Goal: Contribute content: Add original content to the website for others to see

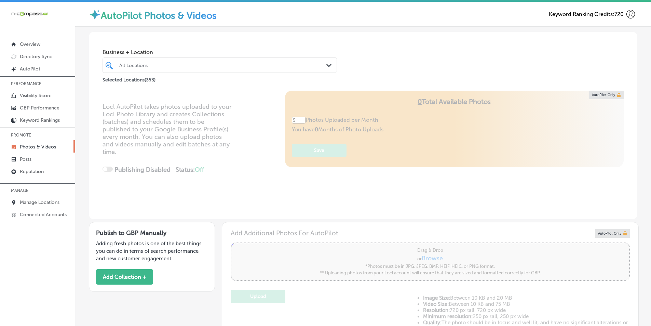
click at [157, 65] on div "All Locations" at bounding box center [223, 65] width 208 height 6
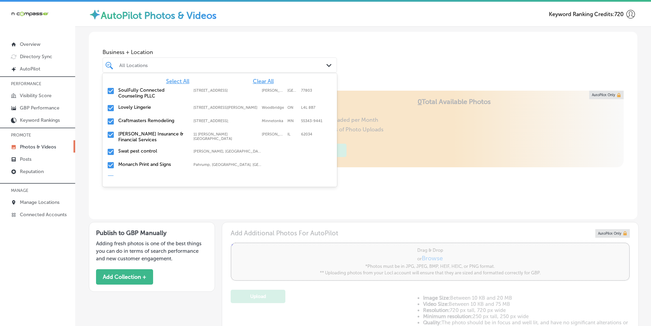
click at [260, 81] on span "Clear All" at bounding box center [263, 81] width 21 height 6
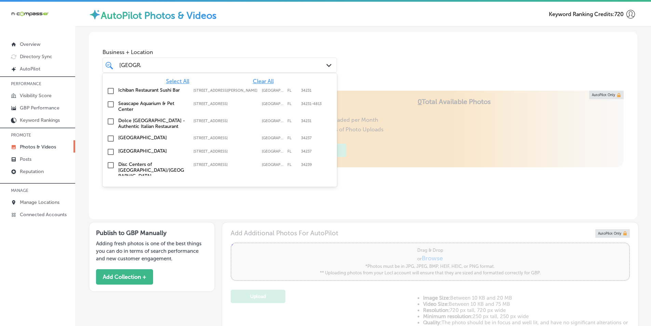
click at [110, 150] on input "checkbox" at bounding box center [111, 152] width 8 height 8
type input "[GEOGRAPHIC_DATA]"
click at [366, 112] on div "Locl AutoPilot takes photos uploaded to your Locl Photo Library and creates Col…" at bounding box center [363, 155] width 549 height 128
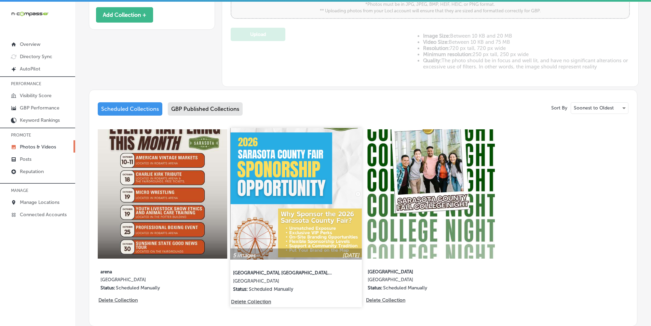
scroll to position [305, 0]
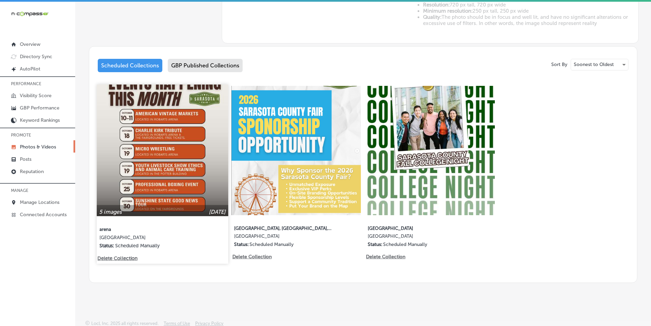
click at [164, 150] on img at bounding box center [162, 149] width 131 height 131
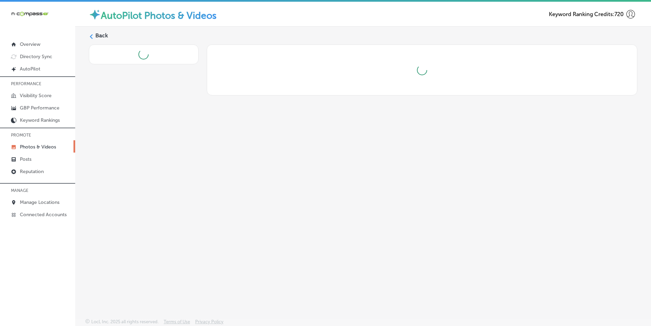
click at [164, 150] on div "Back" at bounding box center [363, 156] width 576 height 259
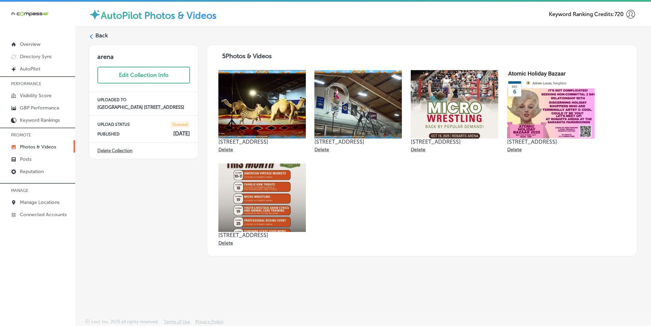
click at [94, 35] on div "Back" at bounding box center [363, 38] width 549 height 13
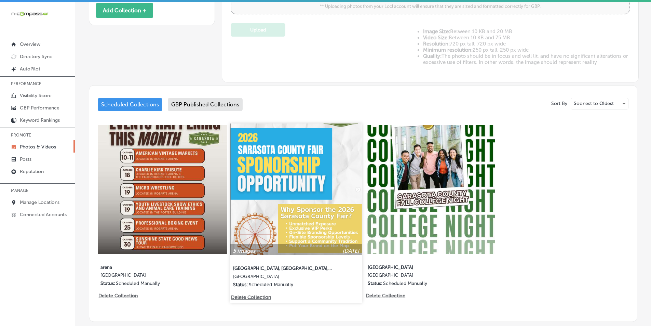
type input "5"
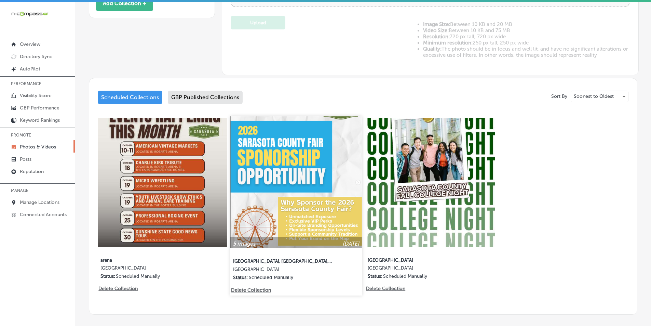
click at [314, 212] on img at bounding box center [296, 181] width 131 height 131
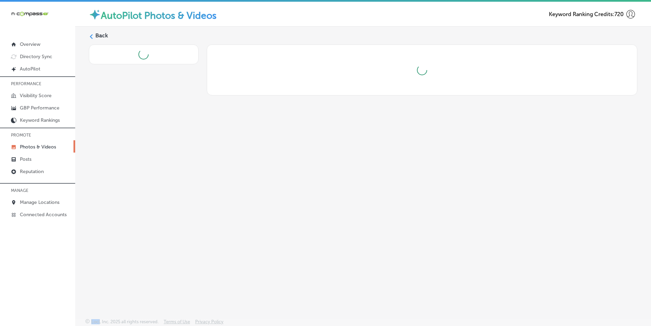
click at [314, 212] on div "Back" at bounding box center [363, 156] width 576 height 259
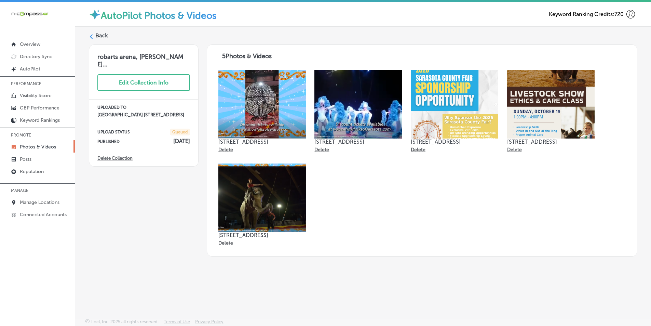
click at [93, 37] on icon at bounding box center [91, 36] width 5 height 5
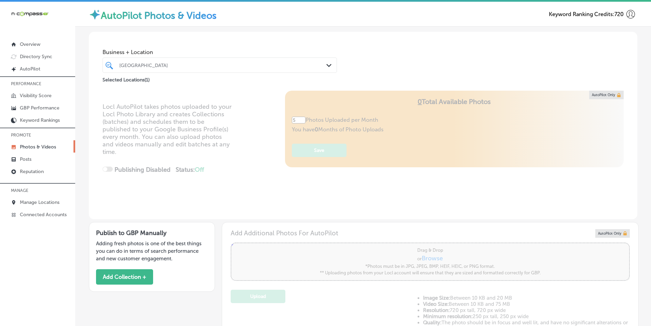
type input "5"
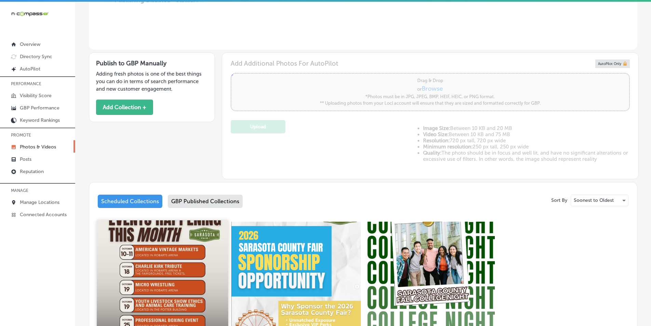
scroll to position [205, 0]
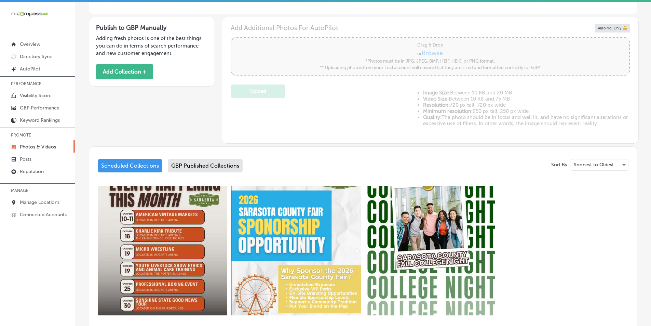
click at [208, 163] on div "GBP Published Collections" at bounding box center [205, 165] width 75 height 13
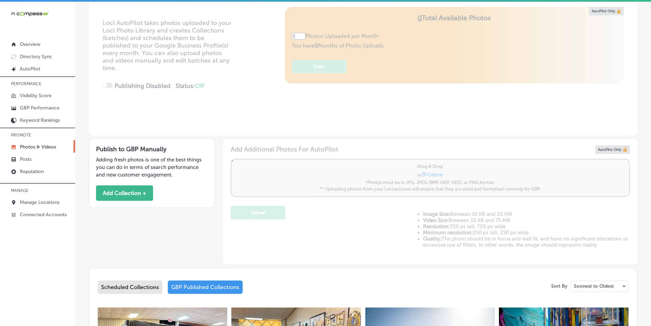
scroll to position [103, 0]
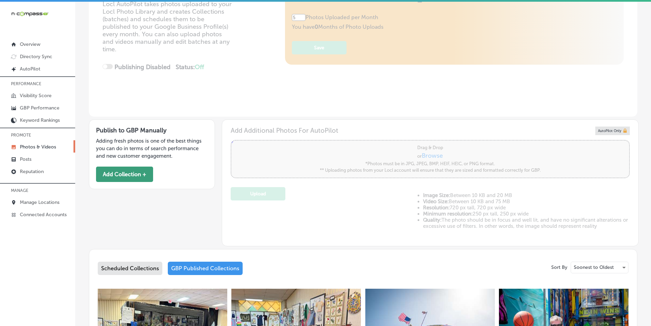
click at [126, 170] on button "Add Collection +" at bounding box center [124, 173] width 57 height 15
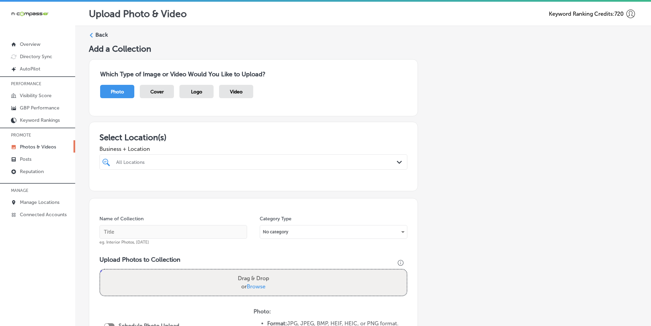
click at [156, 163] on div "All Locations" at bounding box center [256, 162] width 281 height 6
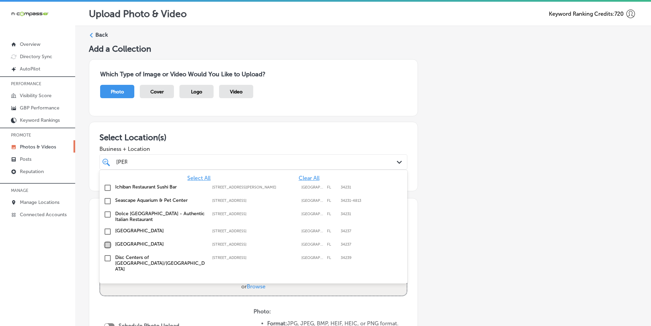
click at [107, 243] on input "checkbox" at bounding box center [108, 245] width 8 height 8
type input "[PERSON_NAME]"
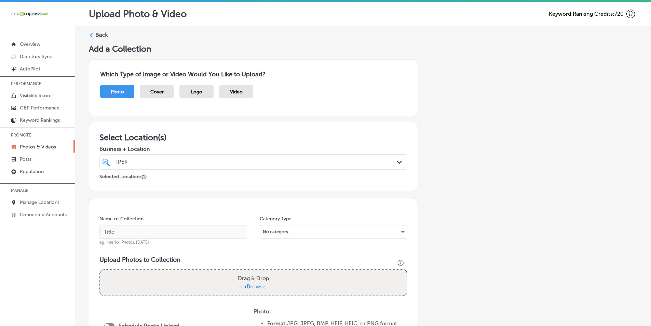
click at [435, 244] on div "Add a Collection Which Type of Image or Video Would You Like to Upload? Photo C…" at bounding box center [363, 247] width 549 height 406
click at [209, 162] on div "[PERSON_NAME] [PERSON_NAME]" at bounding box center [240, 161] width 248 height 9
click at [131, 229] on input "text" at bounding box center [173, 232] width 148 height 14
paste input "[GEOGRAPHIC_DATA], [GEOGRAPHIC_DATA], [GEOGRAPHIC_DATA]"
type input "[GEOGRAPHIC_DATA], [GEOGRAPHIC_DATA], [GEOGRAPHIC_DATA]"
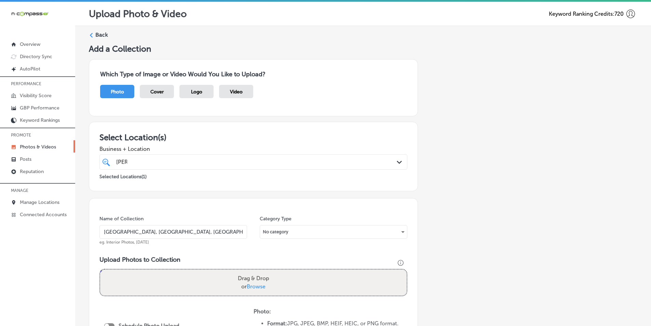
click at [161, 276] on div "Drag & Drop or Browse" at bounding box center [253, 282] width 307 height 26
click at [100, 269] on input "Drag & Drop or Browse" at bounding box center [253, 270] width 307 height 2
type input "C:\fakepath\557701169_1317522026837881_4861075508458778398_n.jpg"
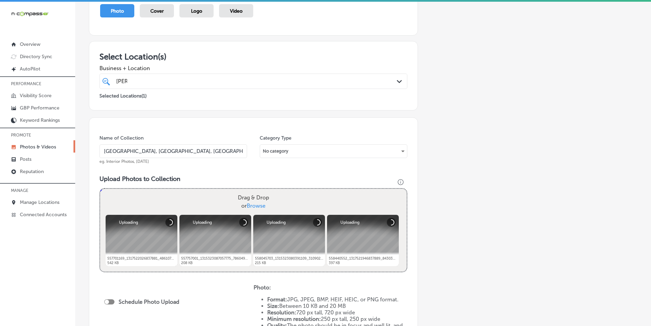
scroll to position [103, 0]
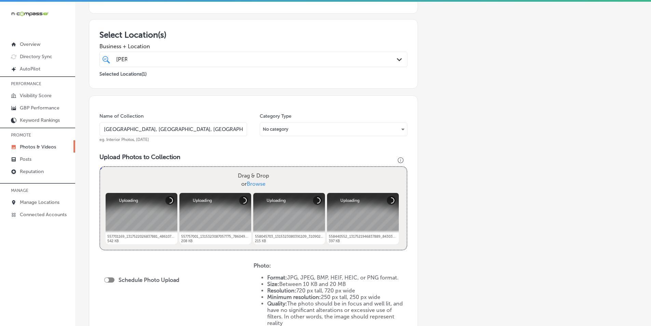
click at [156, 172] on div "Drag & Drop or Browse" at bounding box center [253, 180] width 307 height 26
click at [100, 167] on input "Drag & Drop or Browse" at bounding box center [253, 168] width 307 height 2
type input "C:\fakepath\558685917_1317522063504544_4973585986172682254_n.jpg"
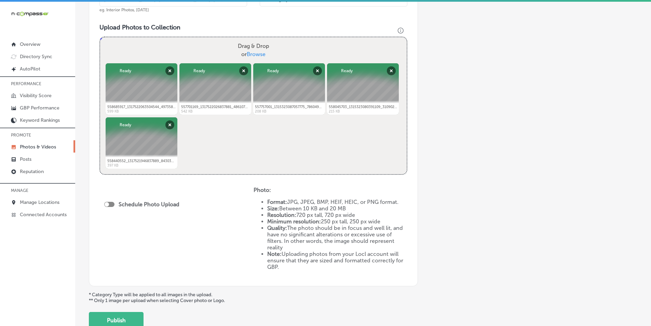
scroll to position [239, 0]
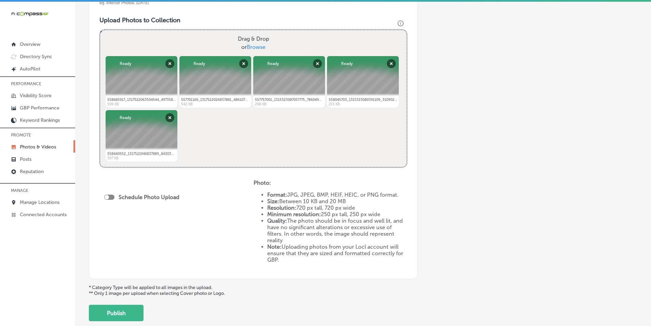
click at [111, 197] on div at bounding box center [109, 196] width 10 height 5
checkbox input "true"
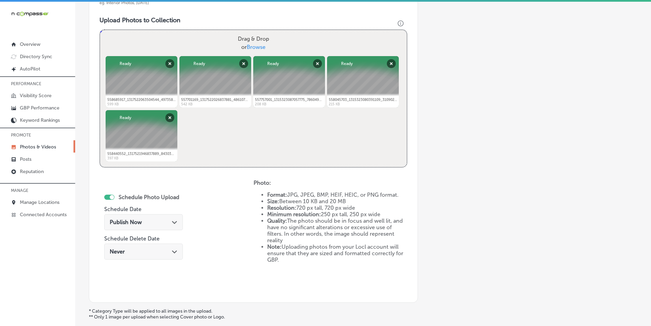
click at [149, 218] on div "Publish Now Path Created with Sketch." at bounding box center [143, 222] width 79 height 16
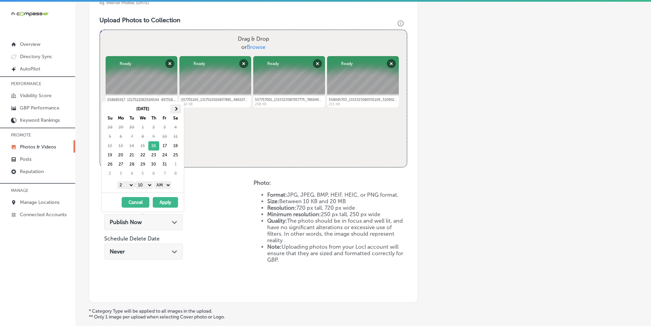
click at [176, 107] on span at bounding box center [176, 109] width 4 height 4
click at [128, 186] on select "1 2 3 4 5 6 7 8 9 10 11 12" at bounding box center [125, 185] width 17 height 8
click at [151, 183] on select "00 10 20 30 40 50" at bounding box center [144, 185] width 17 height 8
click at [170, 185] on select "AM PM" at bounding box center [162, 185] width 17 height 8
click at [166, 202] on button "Apply" at bounding box center [165, 202] width 25 height 11
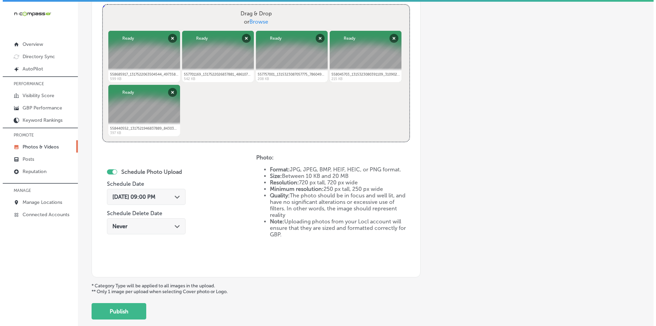
scroll to position [303, 0]
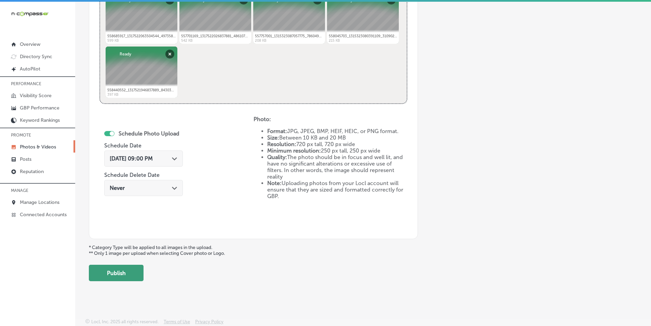
click at [108, 270] on button "Publish" at bounding box center [116, 273] width 55 height 16
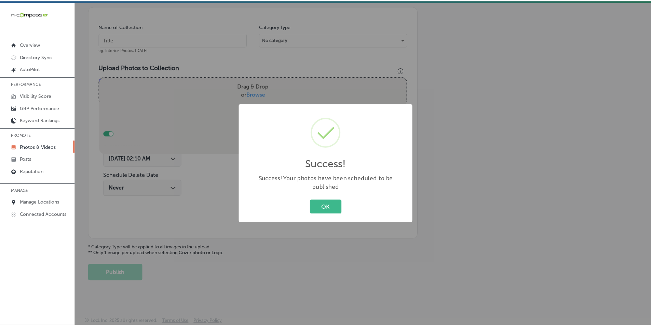
scroll to position [192, 0]
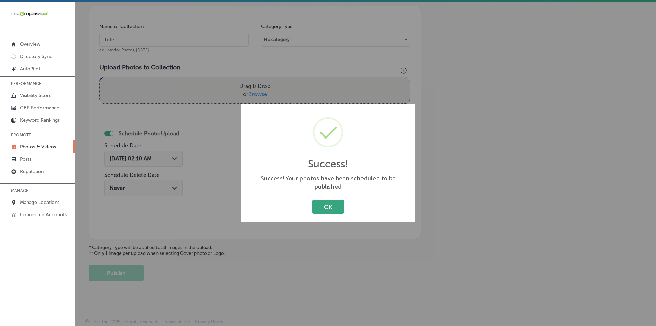
click at [323, 200] on button "OK" at bounding box center [328, 207] width 32 height 14
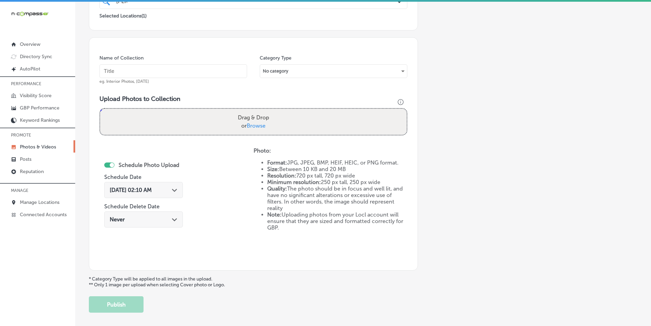
scroll to position [124, 0]
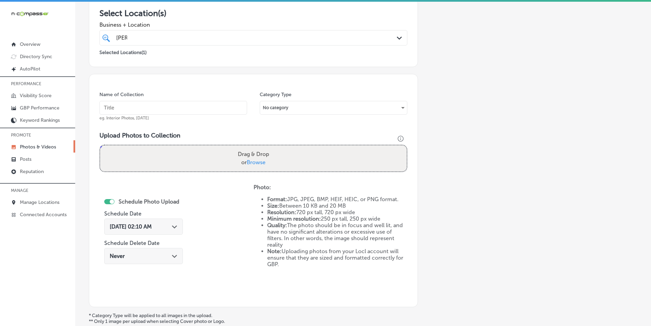
click at [172, 107] on input "text" at bounding box center [173, 108] width 148 height 14
paste input "arena"
type input "arena"
click at [177, 153] on div "Drag & Drop or Browse" at bounding box center [253, 158] width 307 height 26
click at [100, 145] on input "Drag & Drop or Browse" at bounding box center [253, 146] width 307 height 2
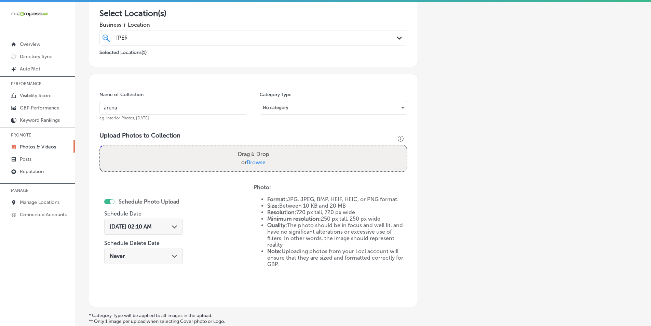
type input "C:\fakepath\558839493_1317521996837884_8493119251421770029_n.jpg"
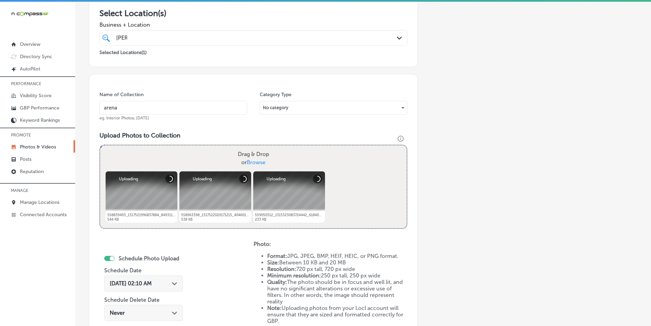
click at [192, 154] on div "Drag & Drop or Browse" at bounding box center [253, 158] width 307 height 26
click at [100, 145] on input "Drag & Drop or Browse" at bounding box center [253, 146] width 307 height 2
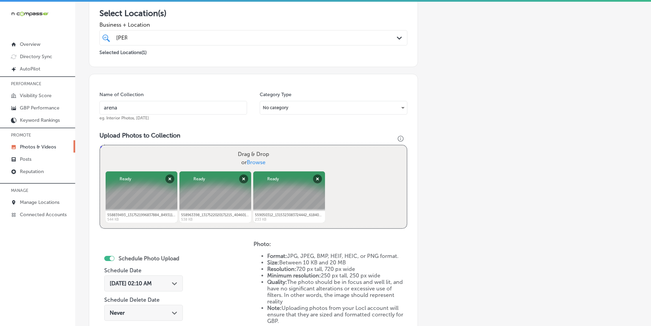
type input "C:\fakepath\559367258_1317521940171223_3307163424437631345_n (1).jpg"
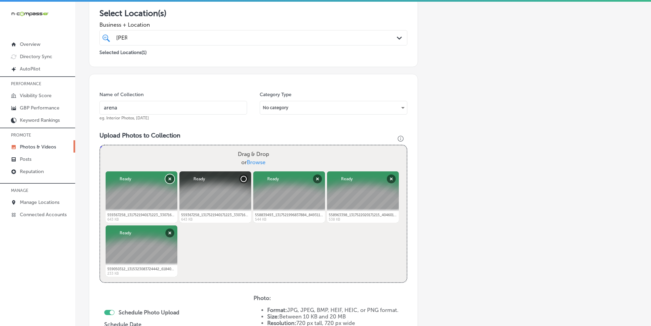
click at [166, 178] on button "Remove" at bounding box center [169, 178] width 9 height 9
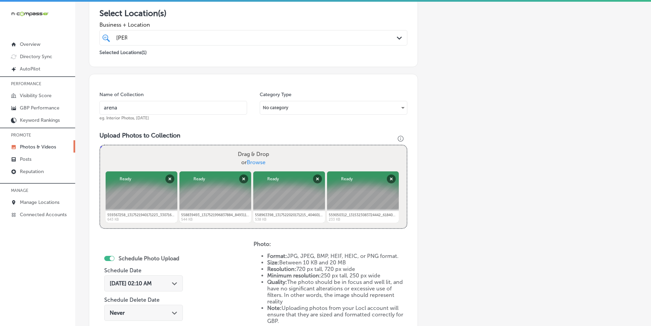
click at [145, 159] on div "Drag & Drop or Browse" at bounding box center [253, 158] width 307 height 26
click at [100, 145] on input "Drag & Drop or Browse" at bounding box center [253, 146] width 307 height 2
type input "C:\fakepath\561059869_1317521990171218_6486997613308832572_n.jpg"
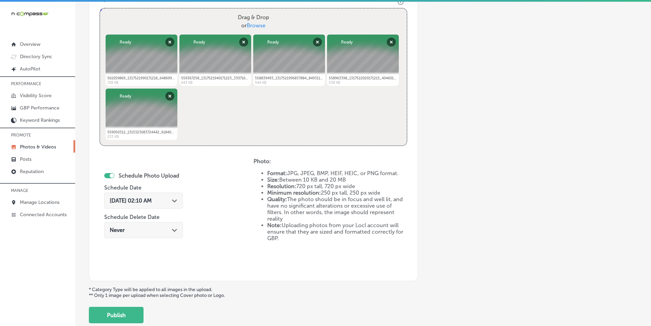
scroll to position [295, 0]
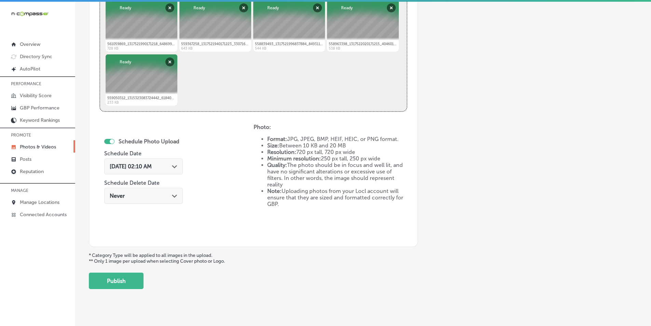
click at [152, 166] on span "[DATE] 02:10 AM" at bounding box center [131, 166] width 42 height 6
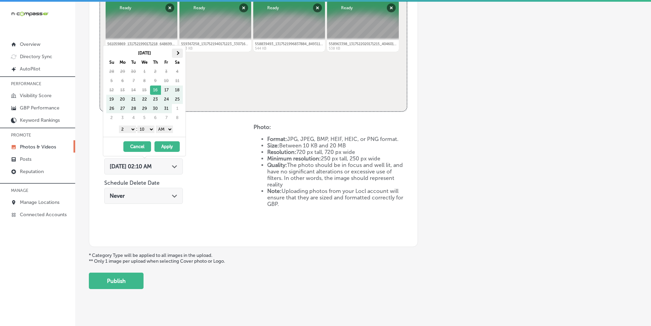
click at [178, 52] on span at bounding box center [177, 53] width 4 height 4
click at [131, 129] on select "1 2 3 4 5 6 7 8 9 10 11 12" at bounding box center [127, 129] width 17 height 8
click at [153, 130] on select "00 10 20 30 40 50" at bounding box center [145, 129] width 17 height 8
click at [173, 127] on select "AM PM" at bounding box center [164, 129] width 17 height 8
click at [167, 147] on button "Apply" at bounding box center [166, 146] width 25 height 11
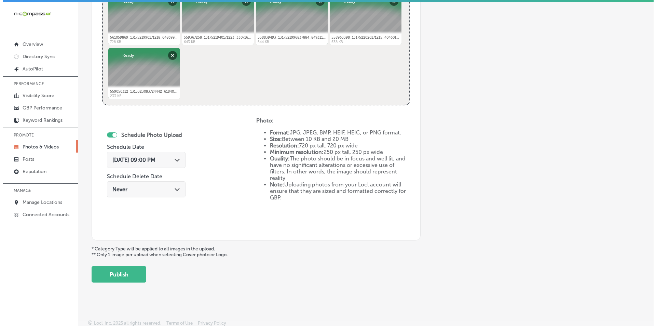
scroll to position [303, 0]
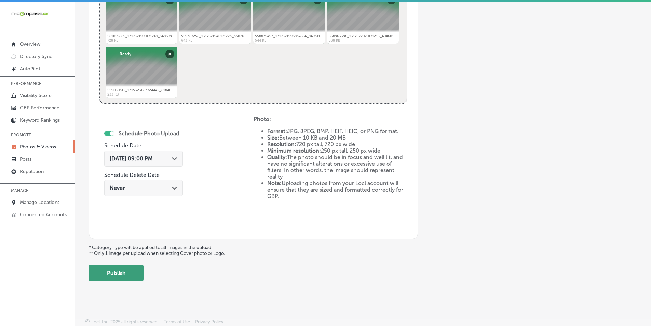
click at [116, 269] on button "Publish" at bounding box center [116, 273] width 55 height 16
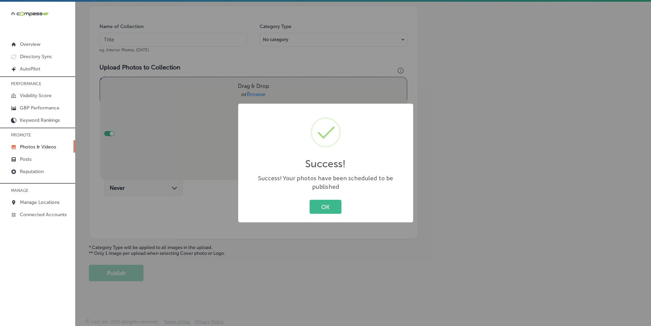
scroll to position [192, 0]
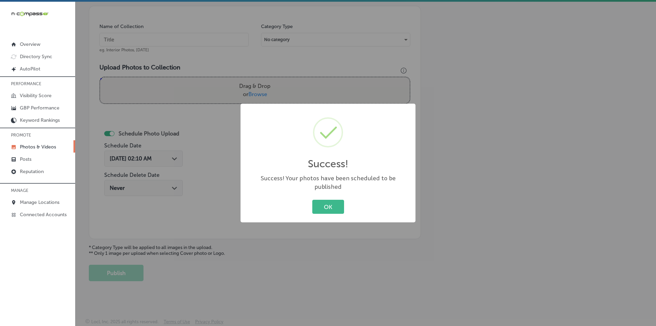
click at [322, 204] on button "OK" at bounding box center [328, 207] width 32 height 14
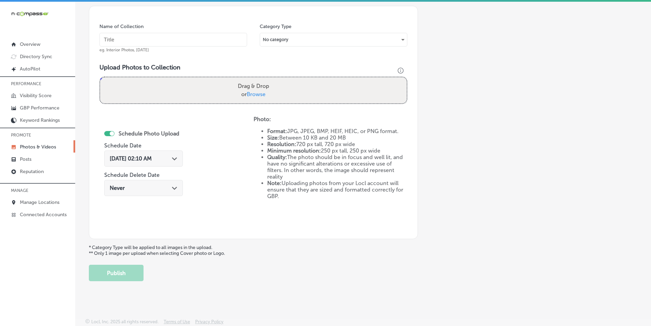
click at [119, 39] on input "text" at bounding box center [173, 40] width 148 height 14
paste input "robarts arena"
type input "robarts arena"
click at [131, 87] on div "Drag & Drop or Browse" at bounding box center [253, 90] width 307 height 26
click at [100, 77] on input "Drag & Drop or Browse" at bounding box center [253, 78] width 307 height 2
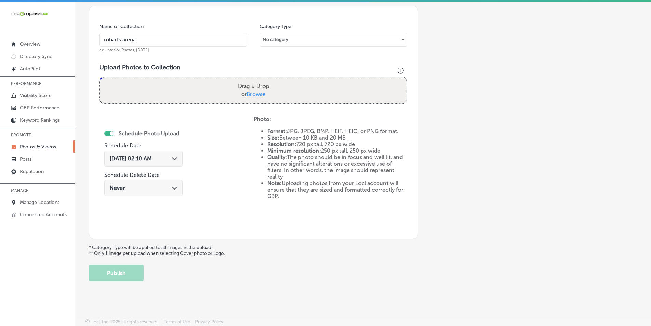
type input "C:\fakepath\560009384_1322166353040115_878442419575628284_n.jpg"
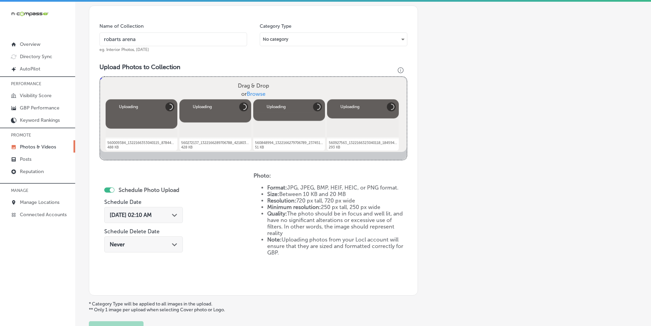
click at [185, 85] on div "Drag & Drop or Browse" at bounding box center [253, 90] width 307 height 26
click at [100, 77] on input "Drag & Drop or Browse" at bounding box center [253, 78] width 307 height 2
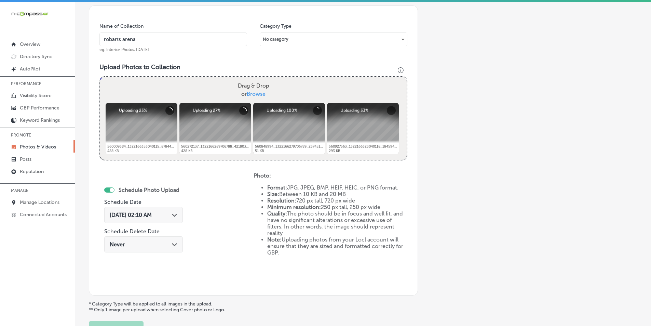
type input "C:\fakepath\561103227_1322166316373452_2729395422925024100_n.jpg"
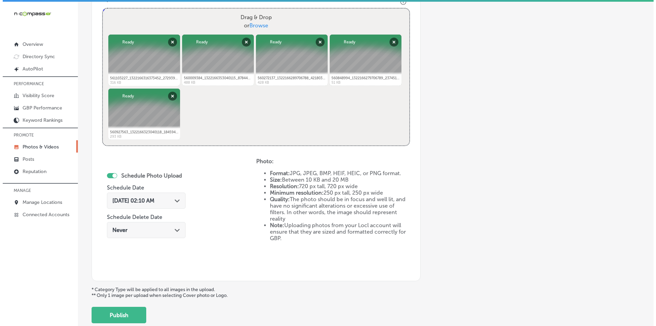
scroll to position [295, 0]
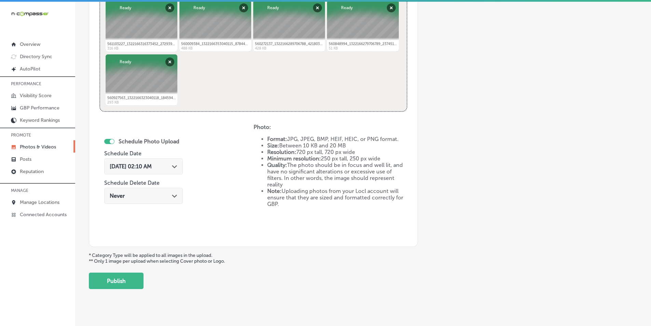
click at [174, 165] on icon "Path Created with Sketch." at bounding box center [174, 166] width 5 height 3
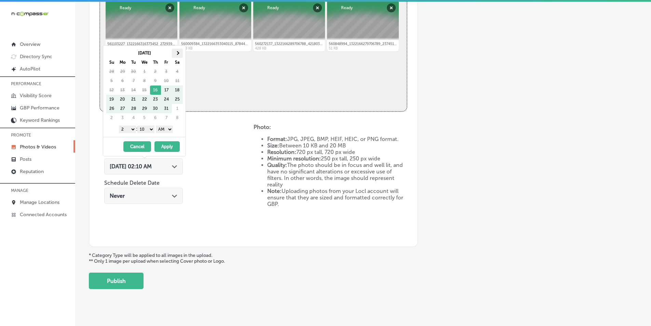
click at [179, 53] on span at bounding box center [177, 53] width 4 height 4
click at [132, 128] on select "1 2 3 4 5 6 7 8 9 10 11 12" at bounding box center [127, 129] width 17 height 8
click at [153, 128] on select "00 10 20 30 40 50" at bounding box center [145, 129] width 17 height 8
click at [170, 129] on select "AM PM" at bounding box center [164, 129] width 17 height 8
click at [167, 145] on button "Apply" at bounding box center [166, 146] width 25 height 11
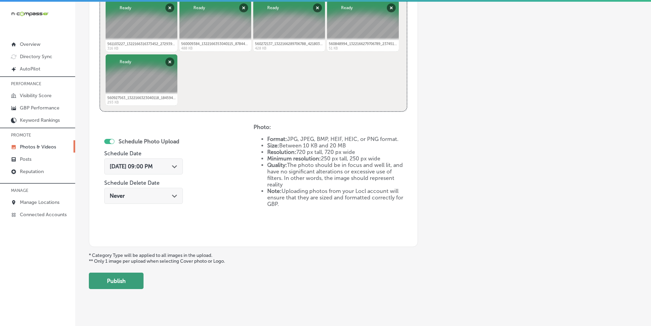
click at [127, 276] on button "Publish" at bounding box center [116, 280] width 55 height 16
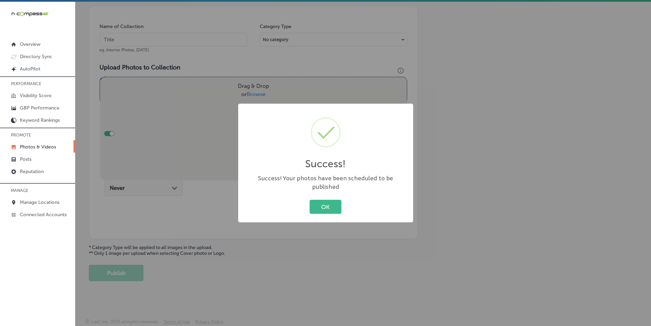
scroll to position [192, 0]
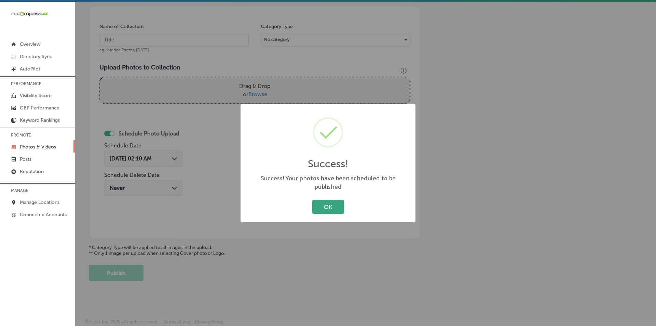
click at [321, 200] on button "OK" at bounding box center [328, 207] width 32 height 14
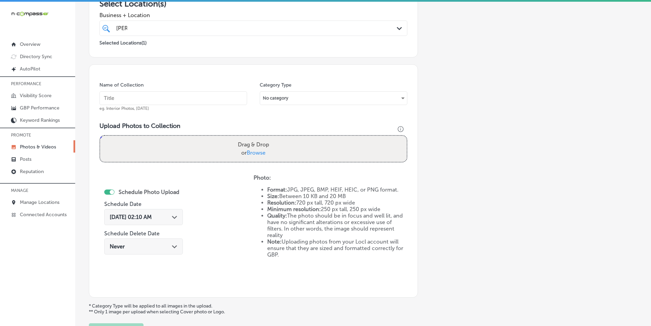
scroll to position [124, 0]
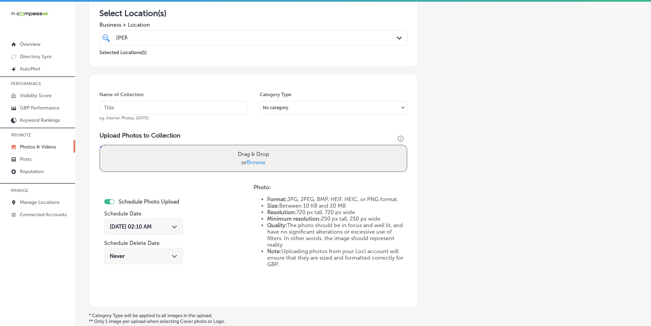
click at [141, 103] on input "text" at bounding box center [173, 108] width 148 height 14
paste input "gun show"
type input "gun show"
click at [125, 145] on div "Powered by PQINA Drag & Drop or Browse 561103227_1322166316373452_2729395422925…" at bounding box center [253, 158] width 308 height 27
click at [144, 158] on div "Drag & Drop or Browse" at bounding box center [253, 158] width 307 height 26
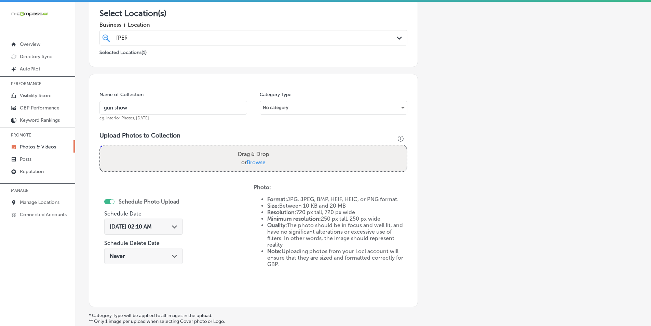
click at [100, 145] on input "Drag & Drop or Browse" at bounding box center [253, 146] width 307 height 2
type input "C:\fakepath\Screenshot [DATE] 010017.png"
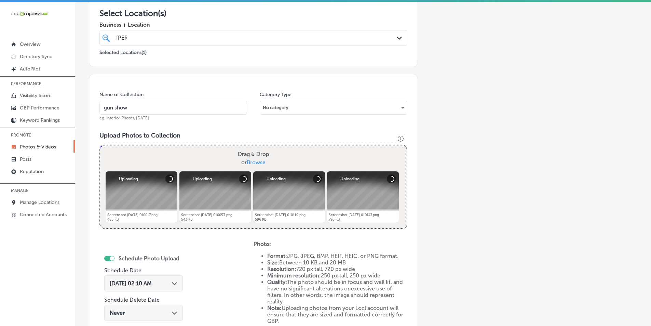
click at [157, 151] on div "Drag & Drop or Browse" at bounding box center [253, 158] width 307 height 26
click at [100, 145] on input "Drag & Drop or Browse" at bounding box center [253, 146] width 307 height 2
type input "C:\fakepath\Screenshot [DATE] 005905.png"
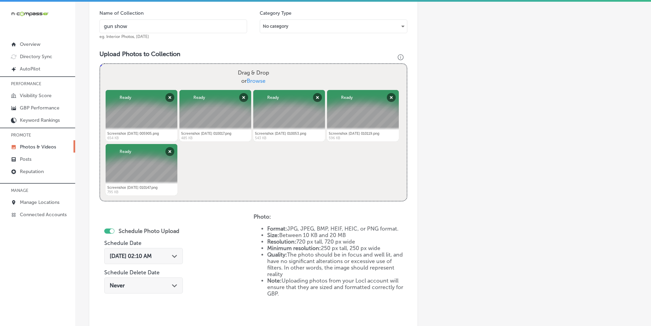
scroll to position [227, 0]
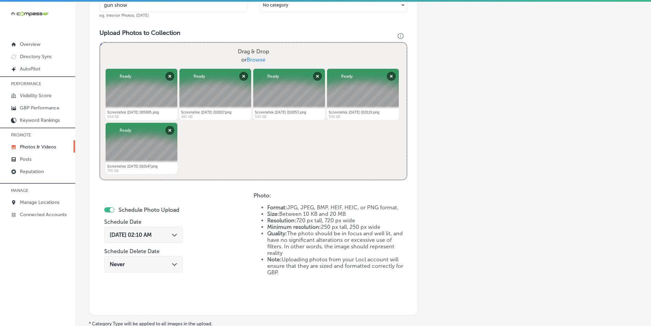
click at [176, 232] on div "Path Created with Sketch." at bounding box center [174, 233] width 5 height 5
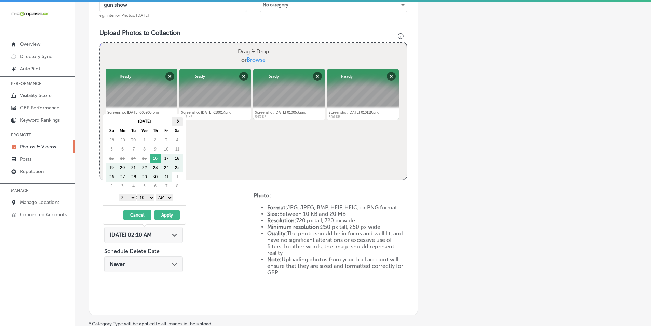
click at [178, 121] on span at bounding box center [177, 121] width 4 height 4
click at [131, 197] on select "1 2 3 4 5 6 7 8 9 10 11 12" at bounding box center [127, 198] width 17 height 8
click at [154, 197] on select "00 10 20 30 40 50" at bounding box center [145, 198] width 17 height 8
click at [172, 198] on select "AM PM" at bounding box center [164, 198] width 17 height 8
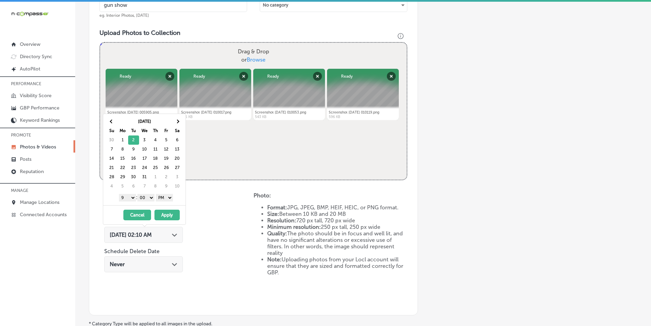
click at [168, 213] on button "Apply" at bounding box center [166, 214] width 25 height 11
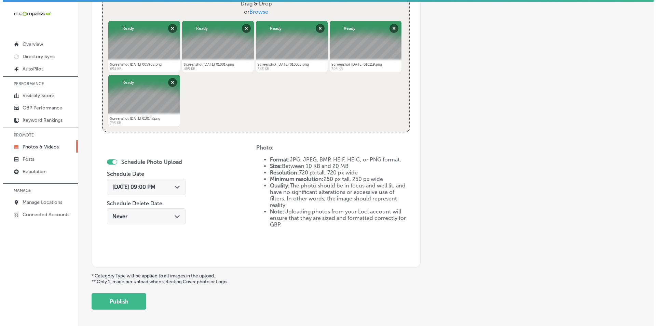
scroll to position [295, 0]
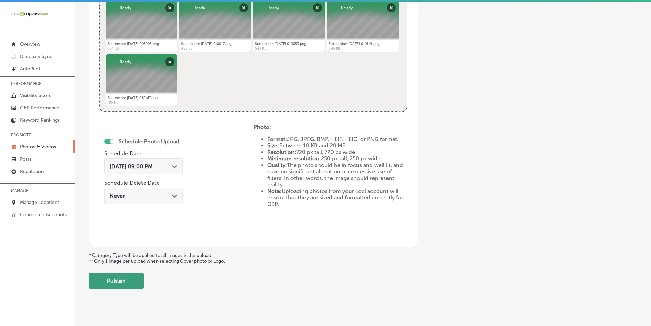
click at [127, 281] on button "Publish" at bounding box center [116, 280] width 55 height 16
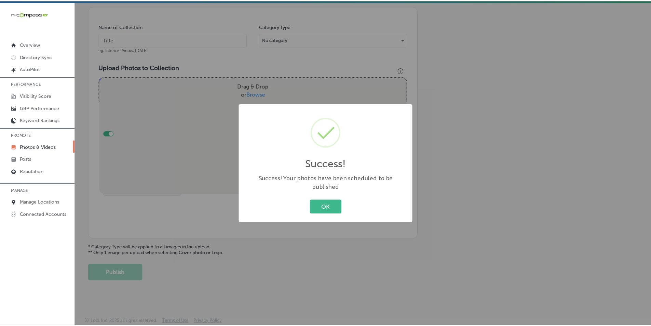
scroll to position [192, 0]
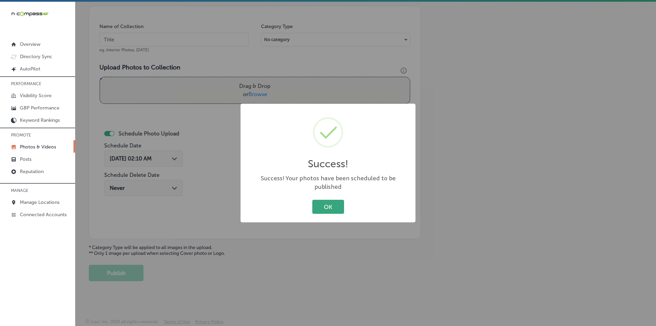
click at [322, 203] on button "OK" at bounding box center [328, 207] width 32 height 14
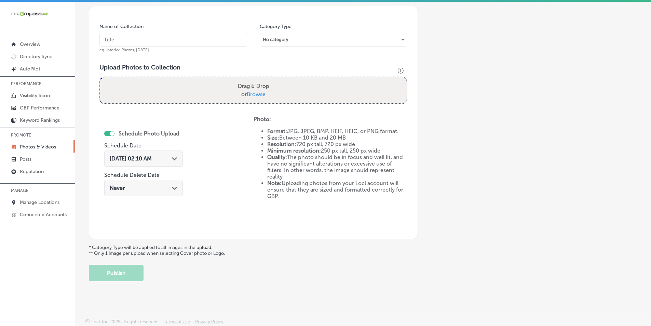
click at [135, 39] on input "text" at bounding box center [173, 40] width 148 height 14
paste input "[GEOGRAPHIC_DATA], [GEOGRAPHIC_DATA], [GEOGRAPHIC_DATA]"
type input "[GEOGRAPHIC_DATA], [GEOGRAPHIC_DATA], [GEOGRAPHIC_DATA]"
click at [146, 90] on div "Drag & Drop or Browse" at bounding box center [253, 90] width 307 height 26
click at [100, 77] on input "Drag & Drop or Browse" at bounding box center [253, 78] width 307 height 2
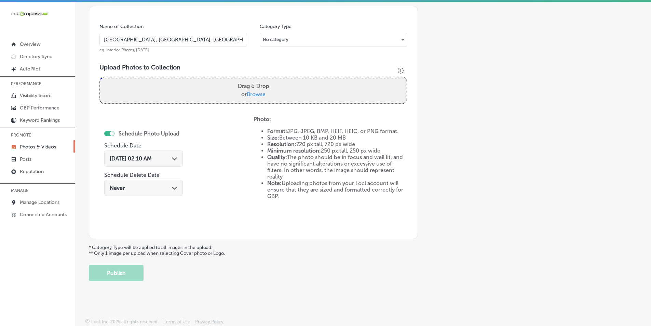
type input "C:\fakepath\Screenshot [DATE] 010222.png"
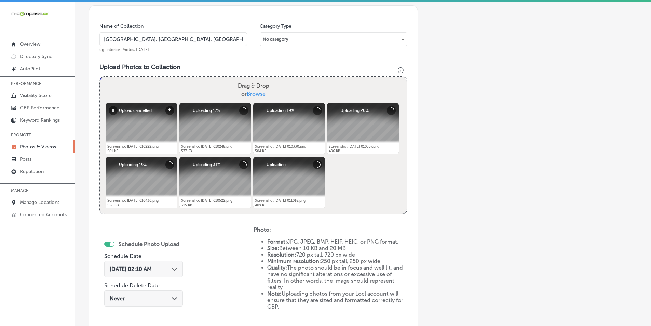
click at [183, 84] on div "Drag & Drop or Browse" at bounding box center [253, 90] width 307 height 26
click at [100, 77] on input "Drag & Drop or Browse" at bounding box center [253, 78] width 307 height 2
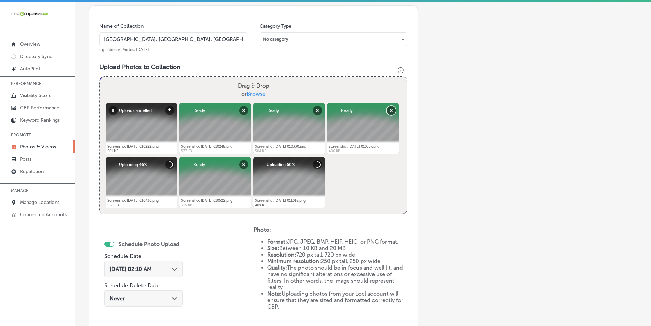
click at [390, 108] on button "Remove" at bounding box center [391, 110] width 9 height 9
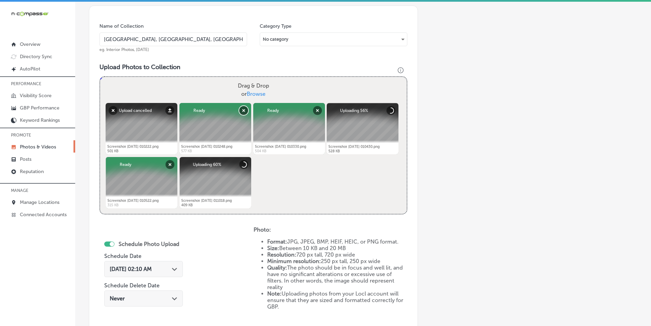
click at [242, 110] on button "Remove" at bounding box center [243, 110] width 9 height 9
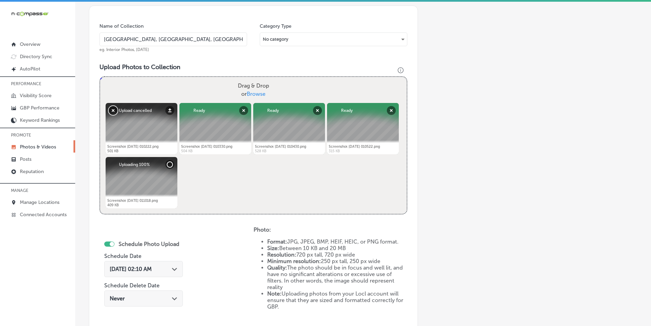
click at [115, 110] on button "Remove" at bounding box center [113, 110] width 9 height 9
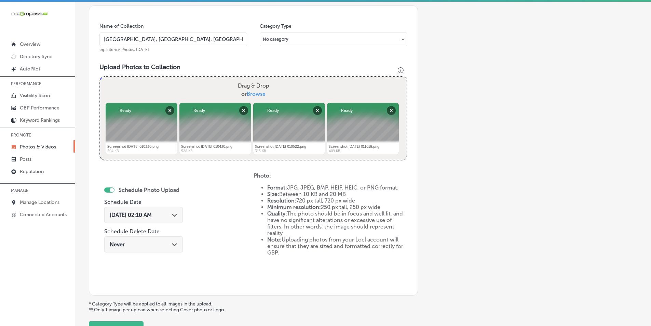
drag, startPoint x: 159, startPoint y: 87, endPoint x: 154, endPoint y: 89, distance: 4.9
click at [154, 89] on div "Drag & Drop or Browse" at bounding box center [253, 90] width 307 height 26
click at [100, 77] on input "Drag & Drop or Browse" at bounding box center [253, 78] width 307 height 2
type input "C:\fakepath\Screenshot [DATE] 005948.png"
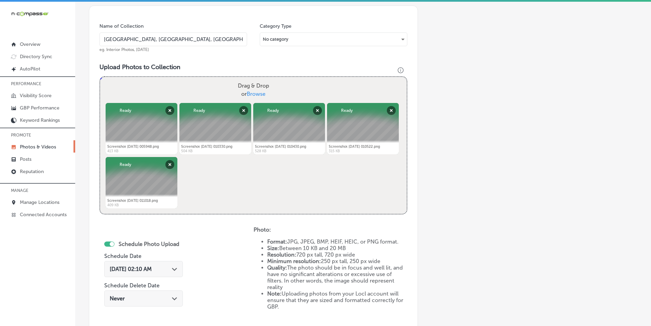
click at [177, 268] on div "Path Created with Sketch." at bounding box center [174, 268] width 5 height 5
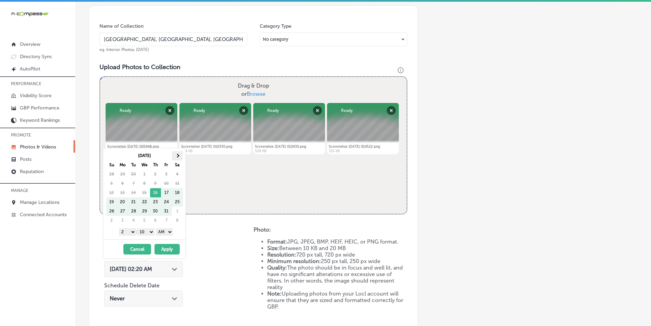
click at [179, 155] on th at bounding box center [177, 155] width 11 height 9
click at [133, 232] on select "1 2 3 4 5 6 7 8 9 10 11 12" at bounding box center [127, 232] width 17 height 8
click at [151, 233] on select "00 10 20 30 40 50" at bounding box center [145, 232] width 17 height 8
click at [169, 232] on select "AM PM" at bounding box center [164, 232] width 17 height 8
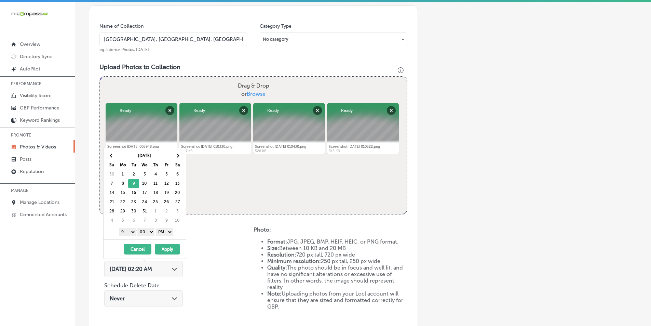
click at [165, 248] on button "Apply" at bounding box center [167, 249] width 25 height 11
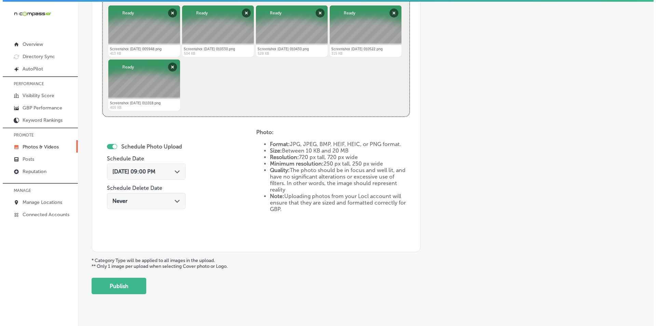
scroll to position [295, 0]
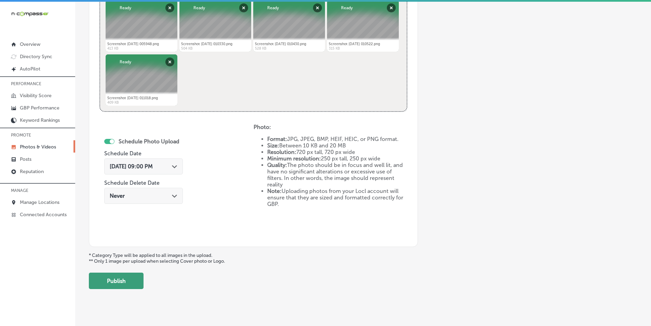
click at [114, 276] on button "Publish" at bounding box center [116, 280] width 55 height 16
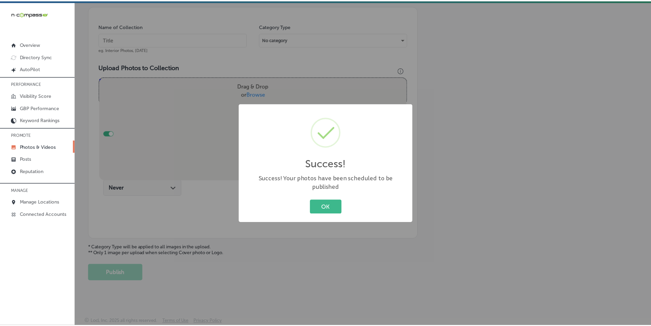
scroll to position [192, 0]
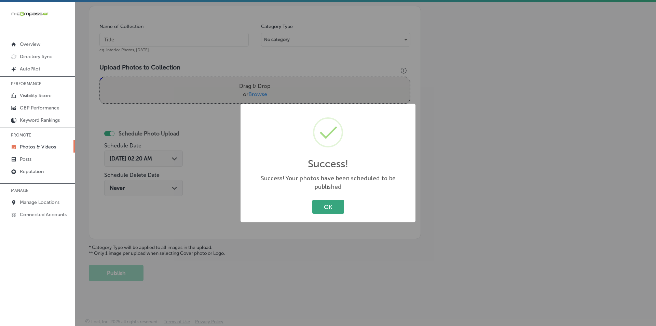
click at [326, 200] on button "OK" at bounding box center [328, 207] width 32 height 14
